Goal: Information Seeking & Learning: Learn about a topic

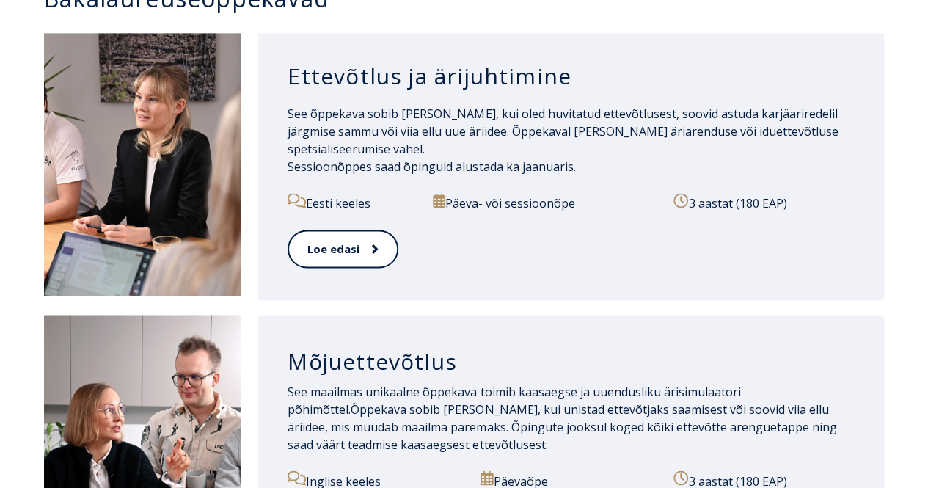
scroll to position [1026, 0]
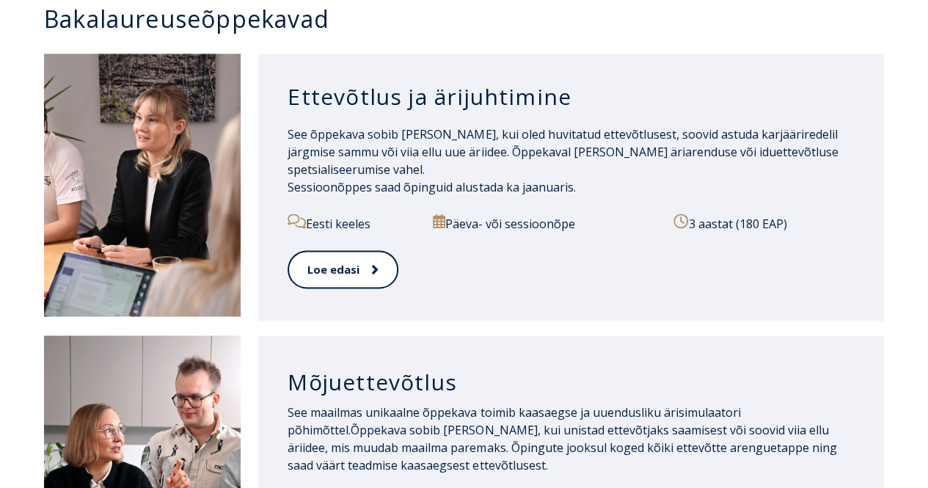
drag, startPoint x: 932, startPoint y: 53, endPoint x: 936, endPoint y: 197, distance: 144.6
click at [348, 262] on link "Loe edasi" at bounding box center [342, 269] width 109 height 40
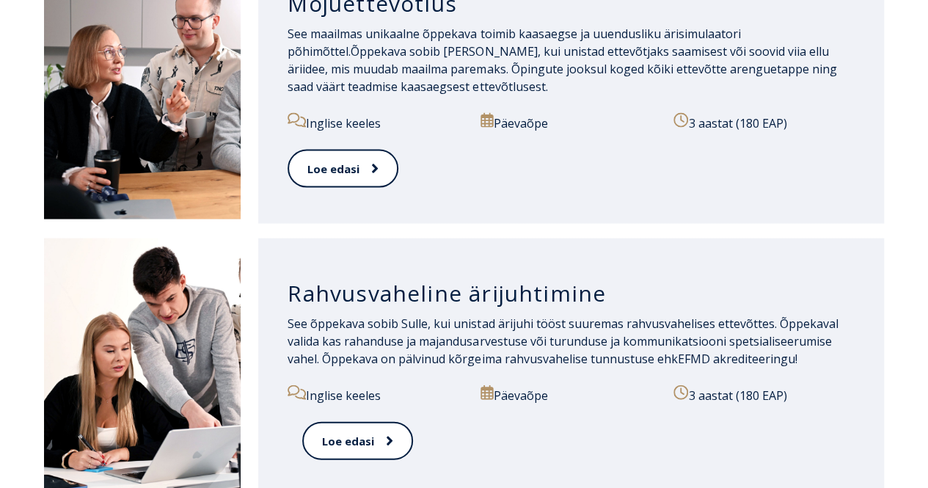
scroll to position [1435, 0]
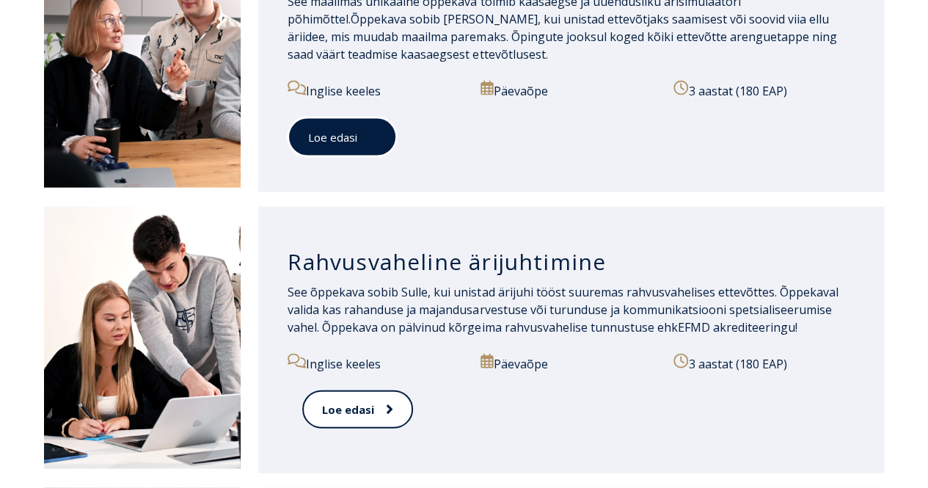
click at [338, 136] on link "Loe edasi" at bounding box center [342, 137] width 109 height 40
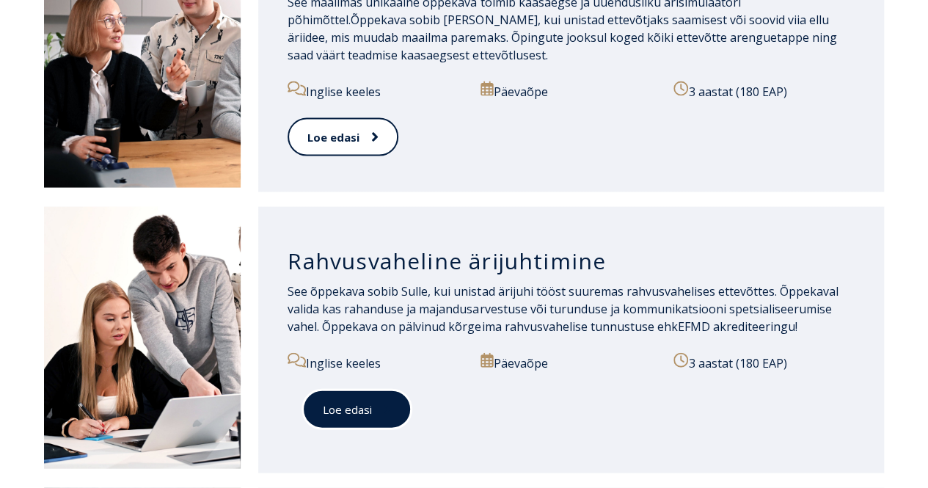
drag, startPoint x: 0, startPoint y: 0, endPoint x: 348, endPoint y: 397, distance: 527.8
click at [348, 397] on link "Loe edasi" at bounding box center [356, 410] width 109 height 40
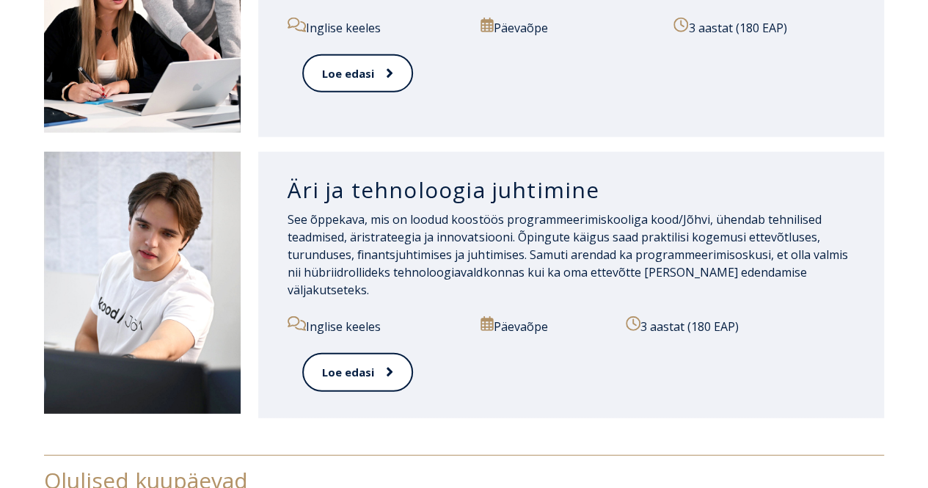
scroll to position [1868, 0]
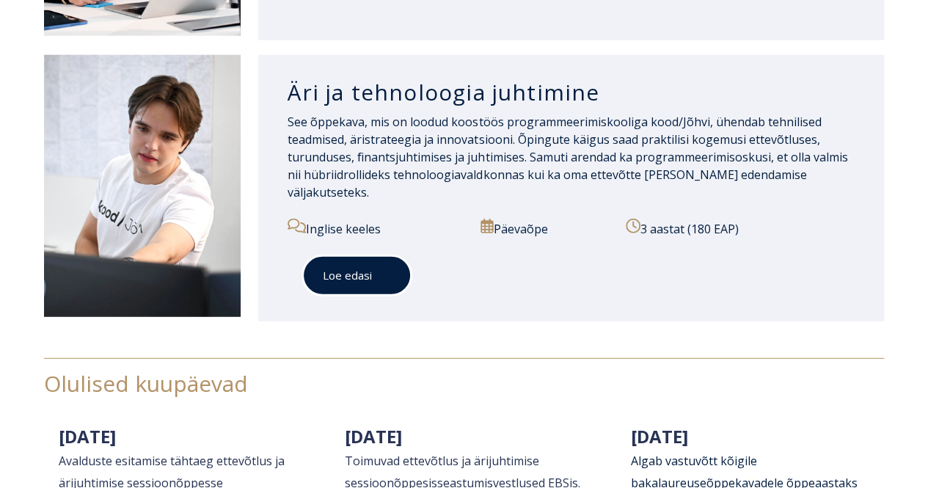
click at [352, 255] on link "Loe edasi" at bounding box center [356, 275] width 109 height 40
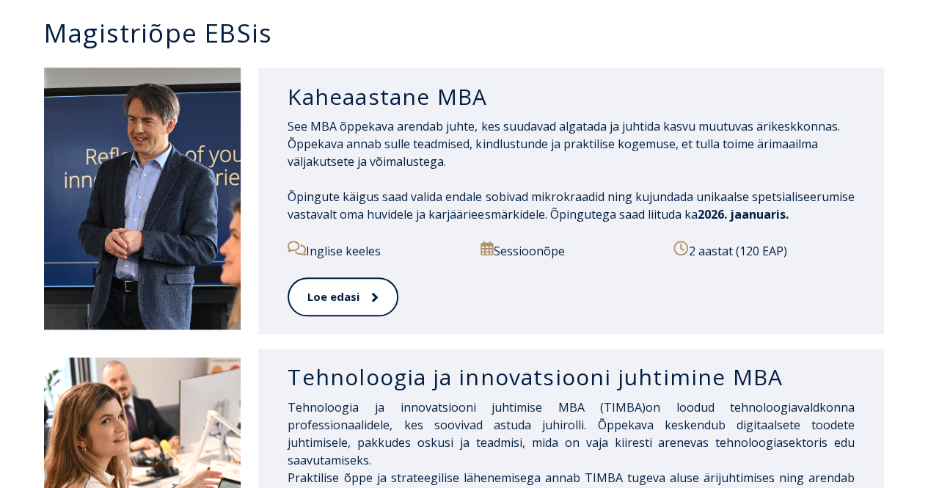
scroll to position [733, 0]
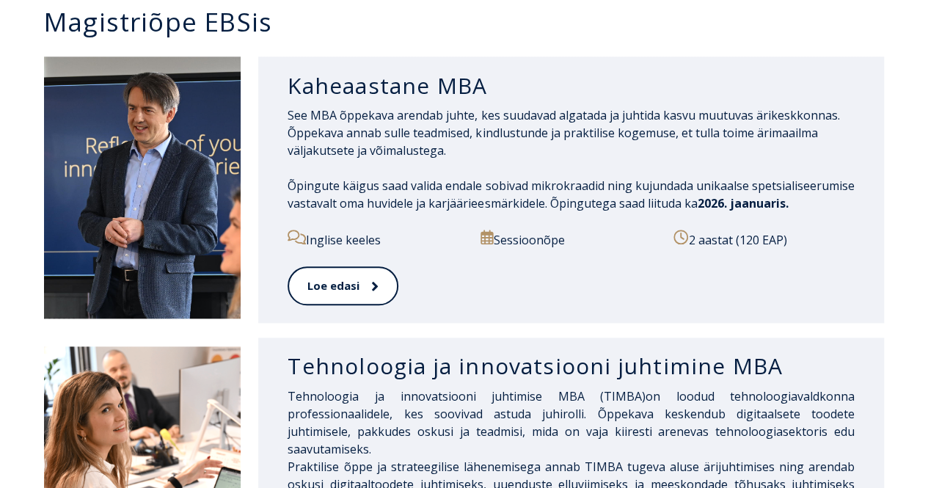
drag, startPoint x: 931, startPoint y: 62, endPoint x: 939, endPoint y: 164, distance: 101.5
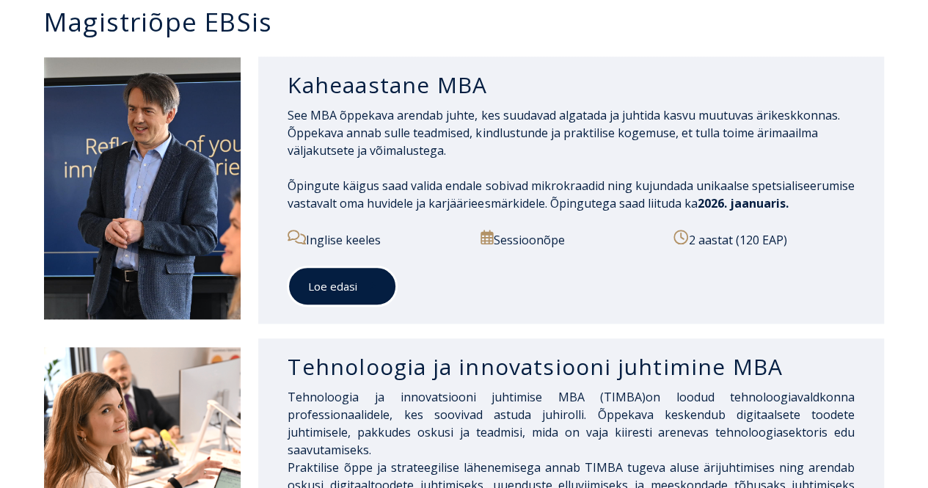
click at [351, 288] on link "Loe edasi" at bounding box center [342, 286] width 109 height 40
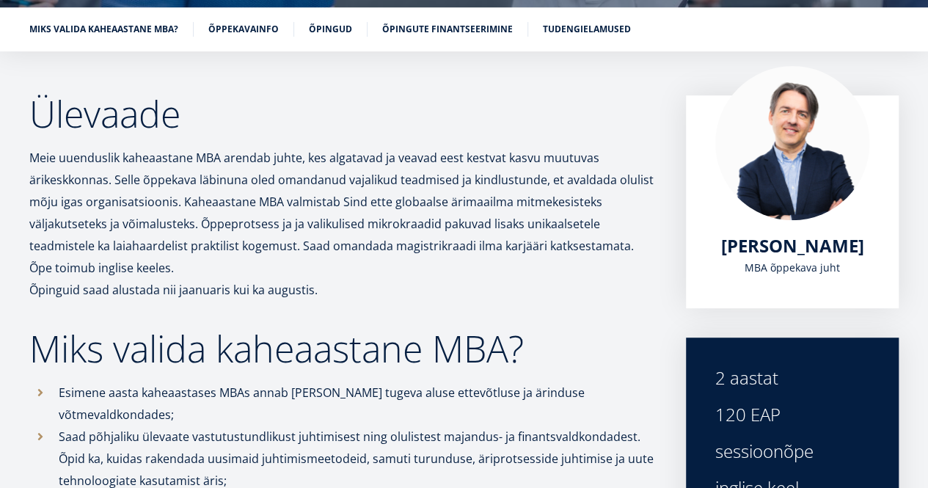
scroll to position [236, 0]
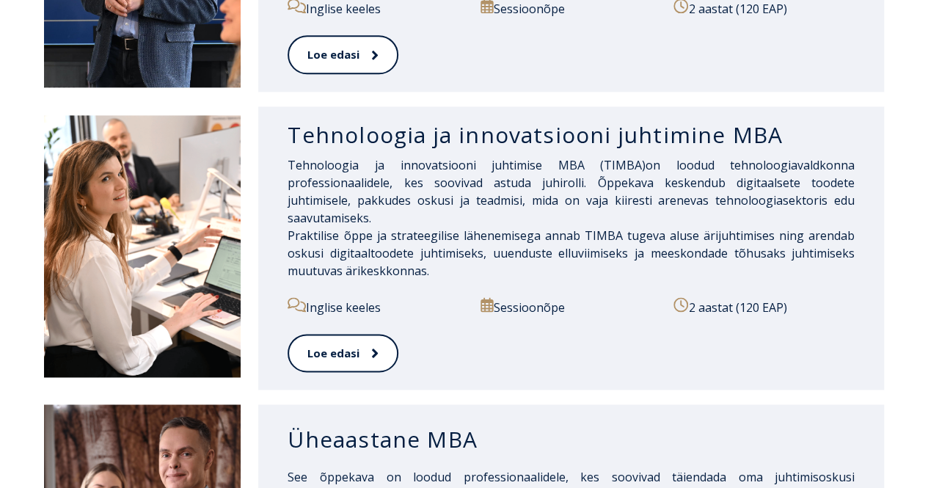
scroll to position [961, 0]
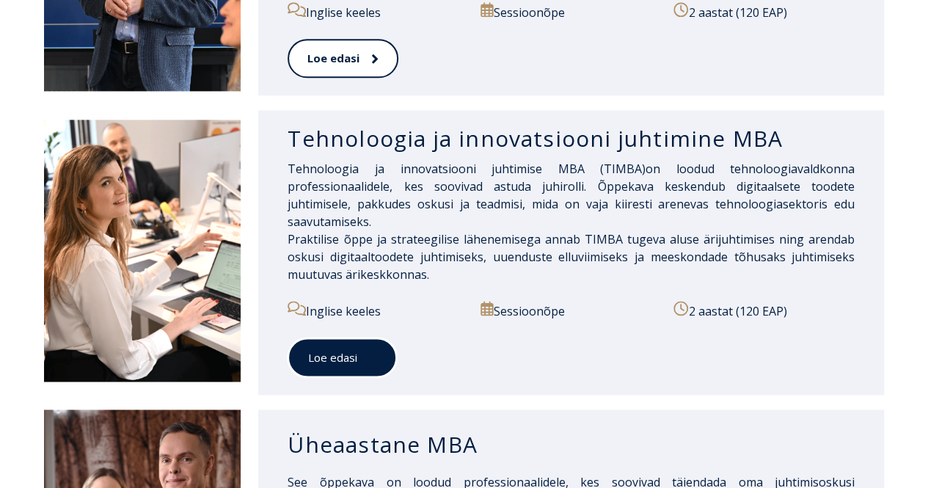
click at [331, 346] on link "Loe edasi" at bounding box center [342, 358] width 109 height 40
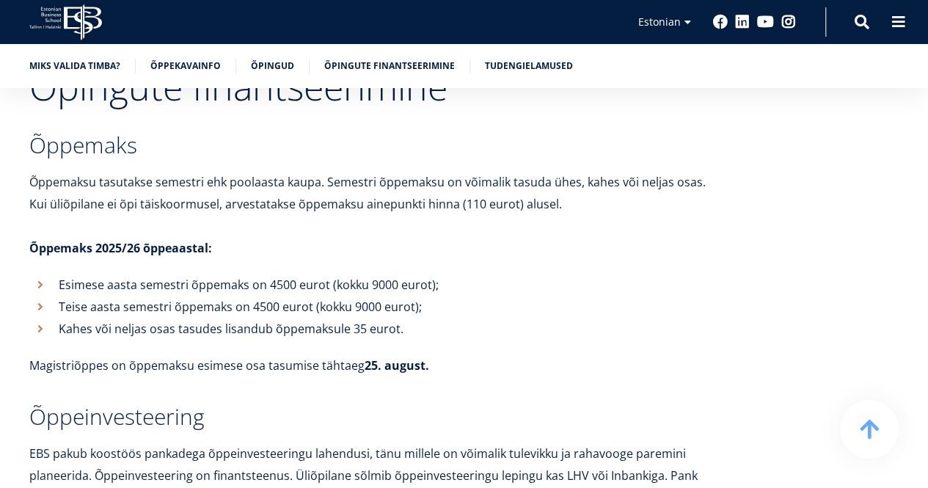
scroll to position [4607, 0]
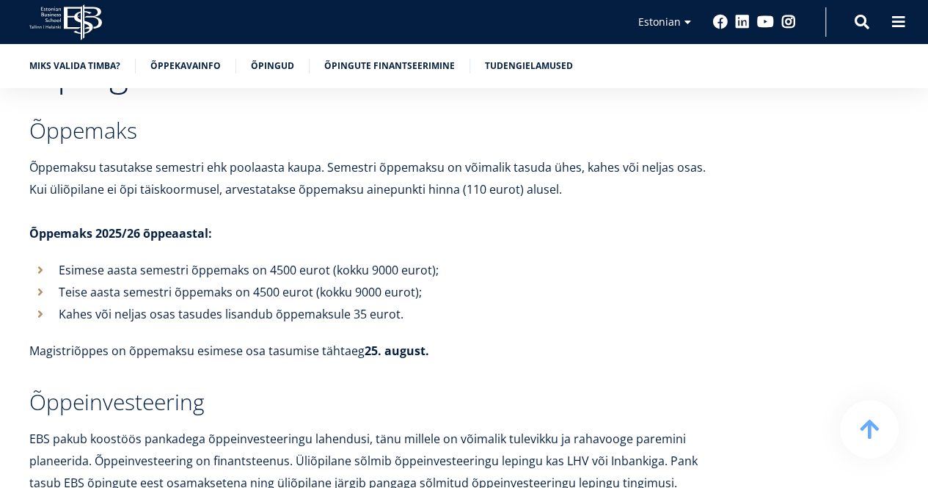
click at [81, 23] on icon "EBS Logo Created with Sketch." at bounding box center [65, 22] width 73 height 36
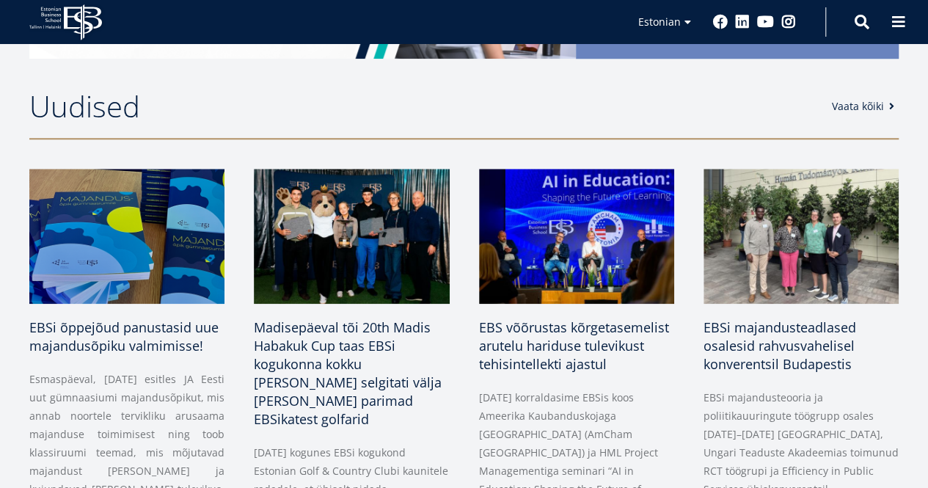
scroll to position [630, 0]
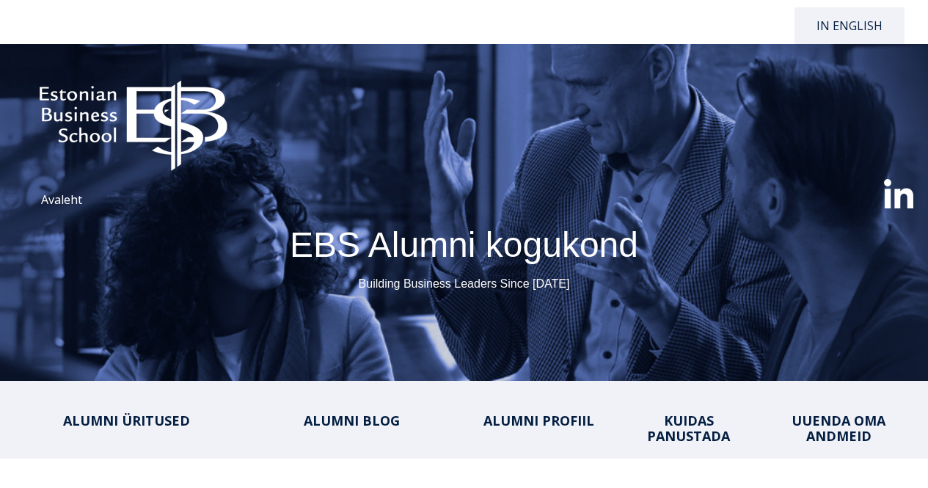
select select "**"
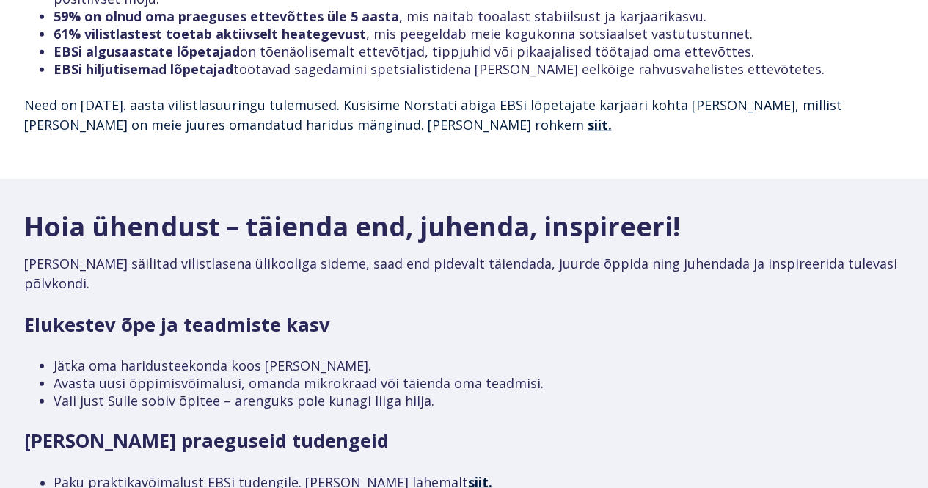
scroll to position [1929, 0]
